Goal: Transaction & Acquisition: Purchase product/service

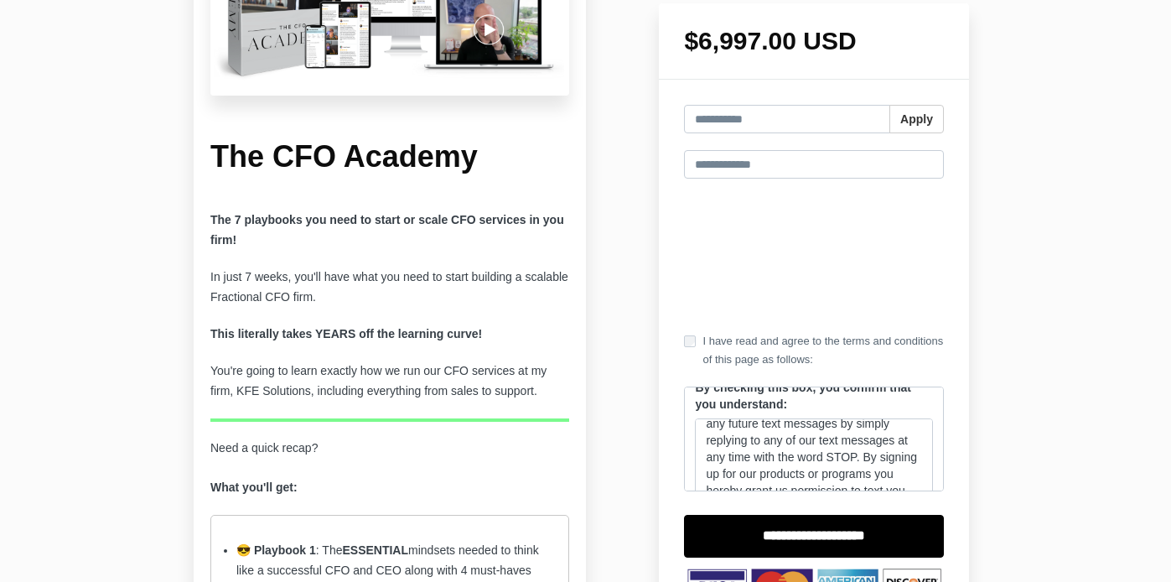
scroll to position [172, 0]
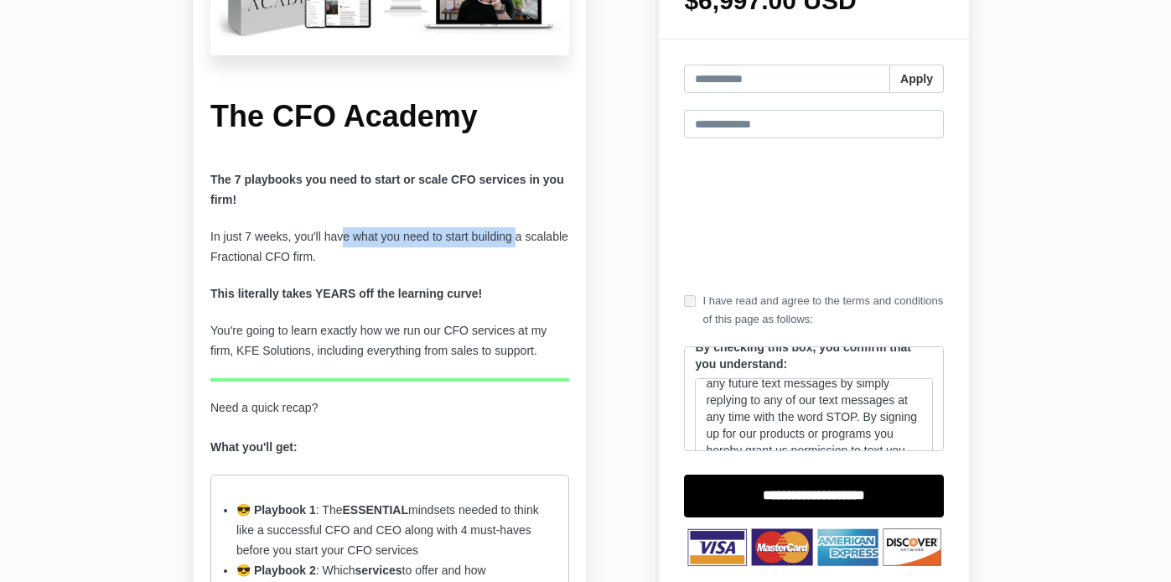
drag, startPoint x: 348, startPoint y: 242, endPoint x: 527, endPoint y: 241, distance: 179.5
click at [527, 241] on p "In just 7 weeks, you'll have what you need to start building a scalable Fractio…" at bounding box center [389, 247] width 359 height 40
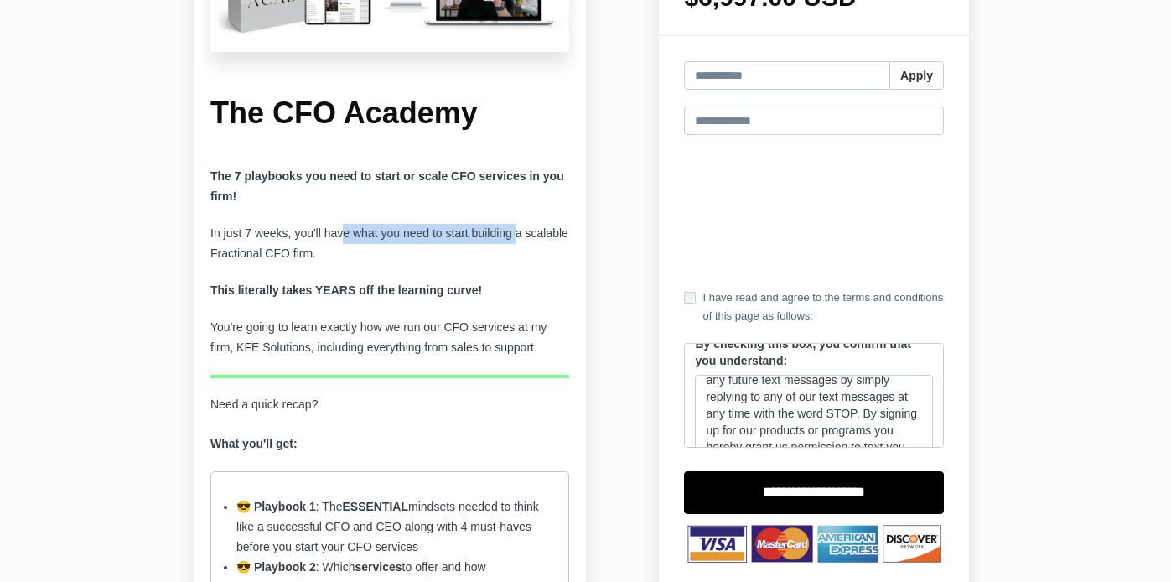
scroll to position [179, 0]
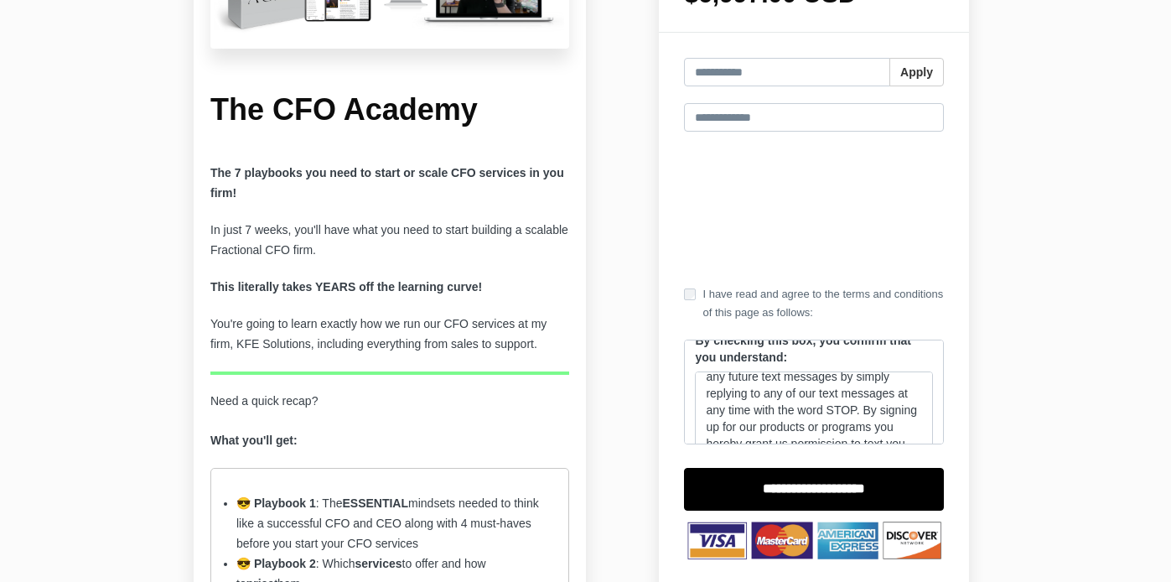
drag, startPoint x: 252, startPoint y: 248, endPoint x: 355, endPoint y: 256, distance: 103.4
click at [355, 256] on p "In just 7 weeks, you'll have what you need to start building a scalable Fractio…" at bounding box center [389, 241] width 359 height 40
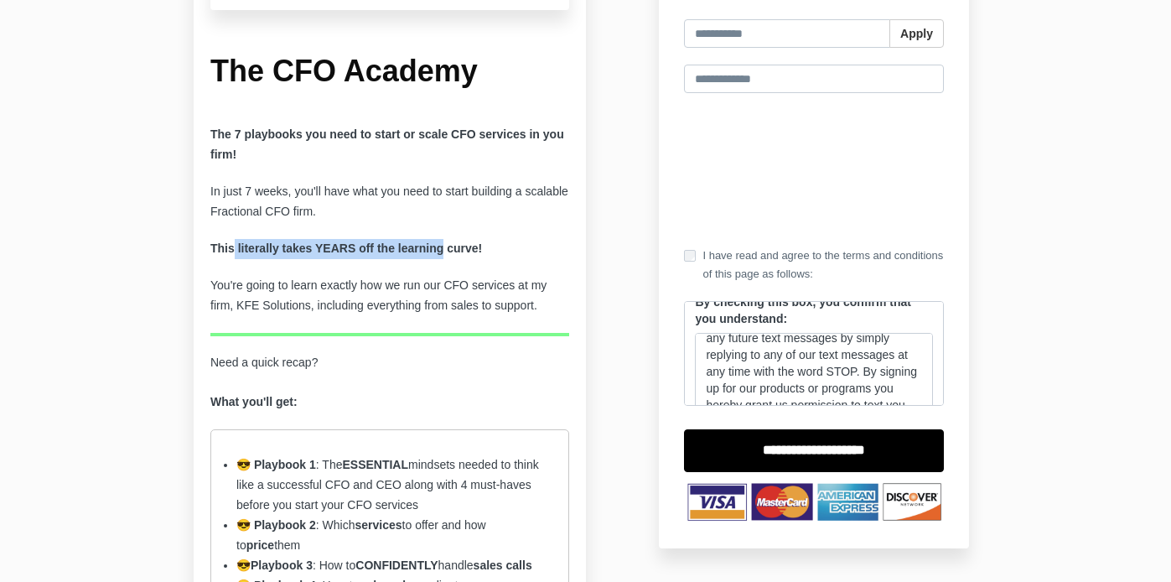
drag, startPoint x: 236, startPoint y: 249, endPoint x: 451, endPoint y: 247, distance: 215.5
click at [451, 247] on strong "This literally takes YEARS off the learning curve!" at bounding box center [346, 248] width 272 height 13
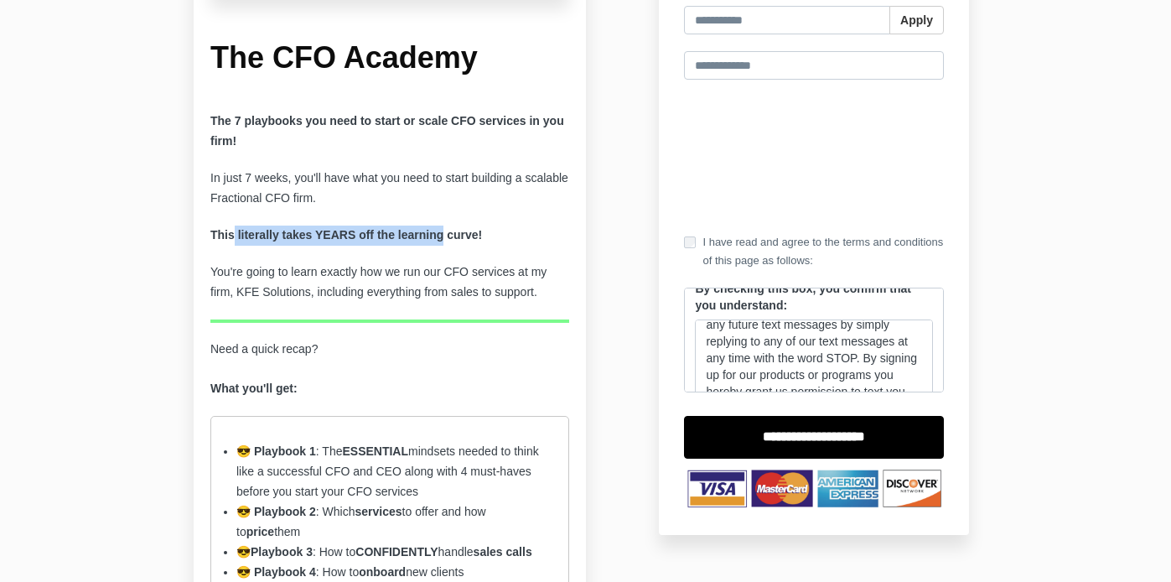
scroll to position [236, 0]
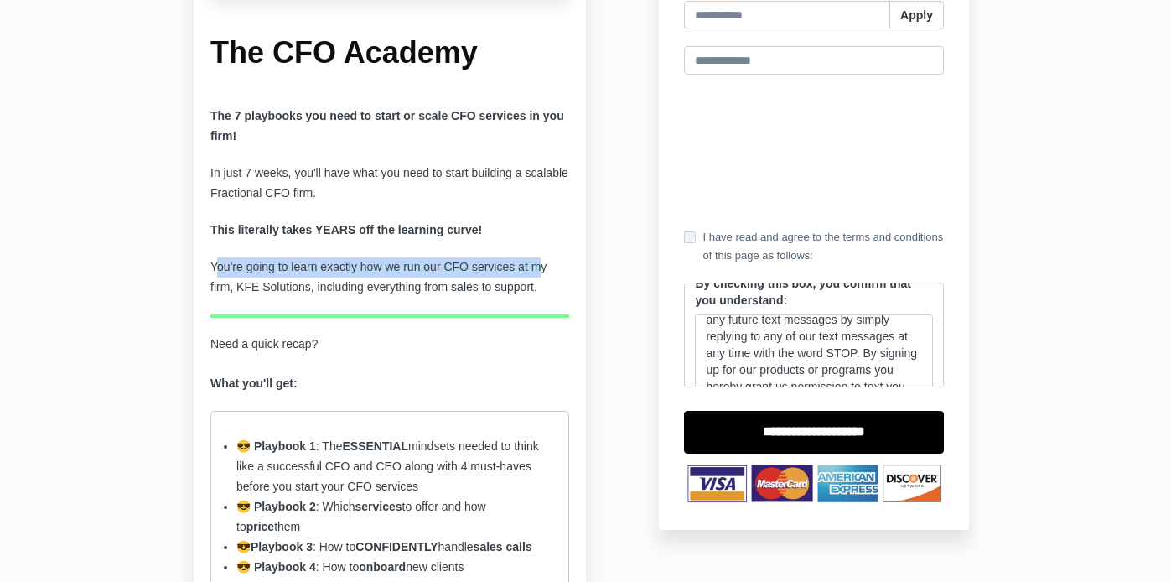
drag, startPoint x: 215, startPoint y: 269, endPoint x: 548, endPoint y: 263, distance: 333.8
click at [548, 263] on p "You're going to learn exactly how we run our CFO services at my firm, KFE Solut…" at bounding box center [389, 277] width 359 height 40
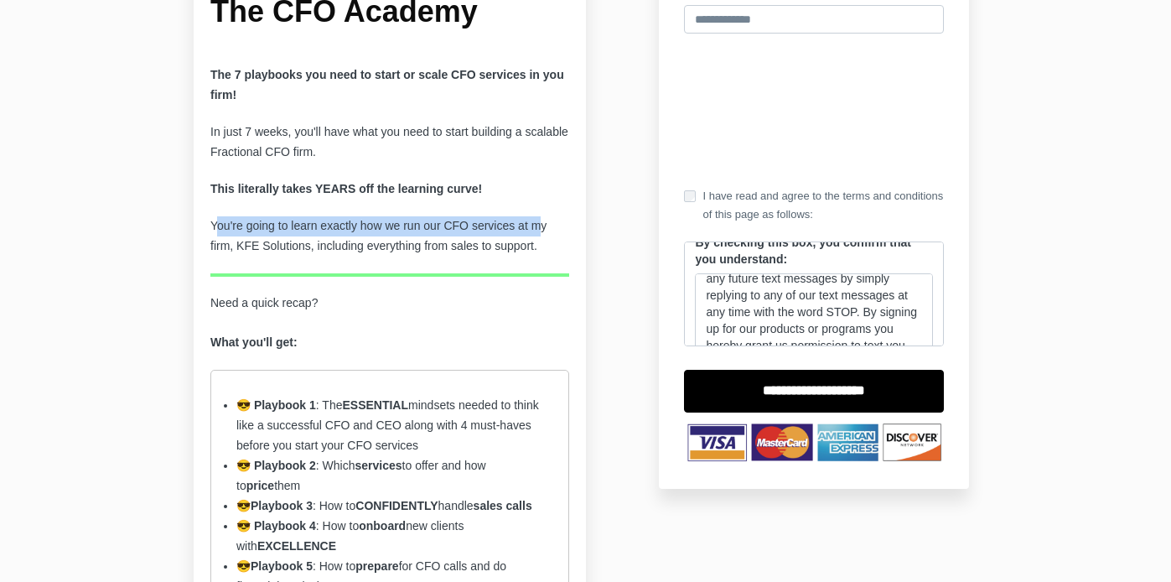
scroll to position [279, 0]
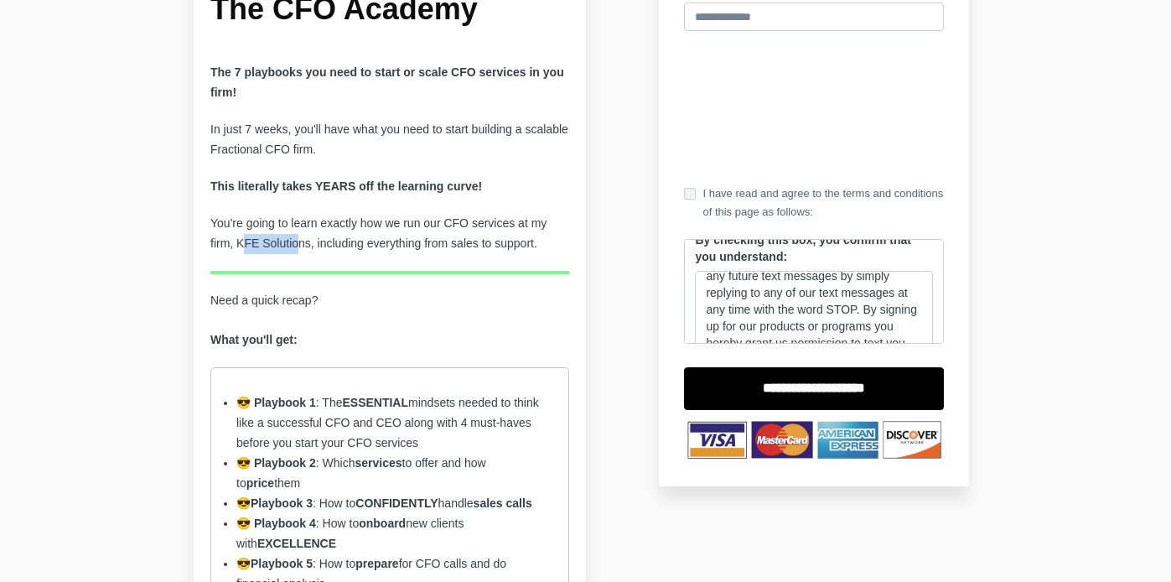
drag, startPoint x: 243, startPoint y: 244, endPoint x: 300, endPoint y: 243, distance: 57.0
click at [300, 243] on p "You're going to learn exactly how we run our CFO services at my firm, KFE Solut…" at bounding box center [389, 234] width 359 height 40
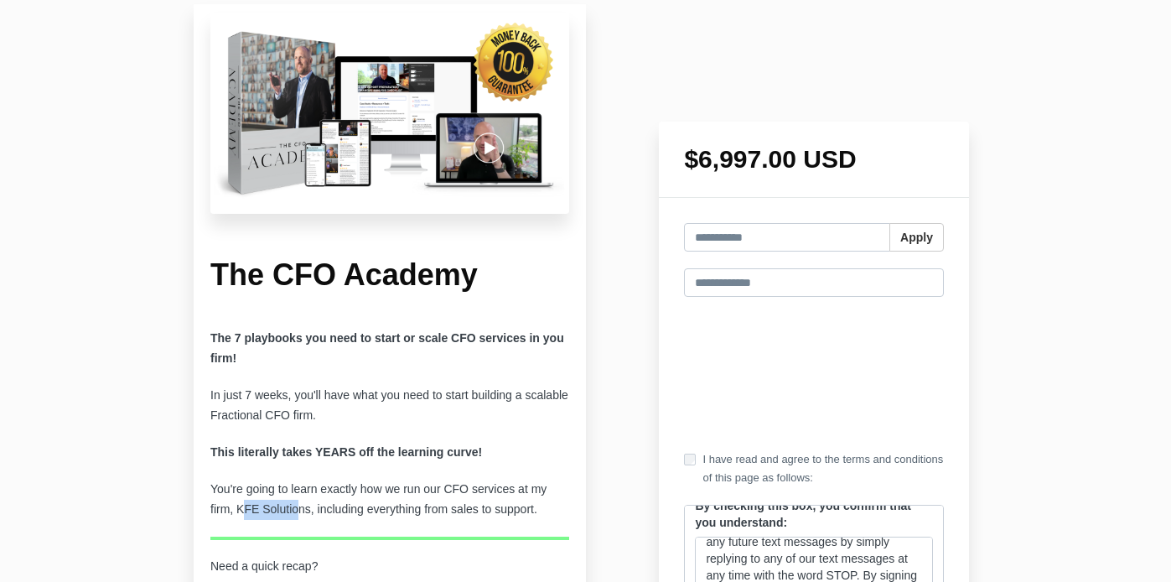
scroll to position [0, 0]
